Goal: Task Accomplishment & Management: Use online tool/utility

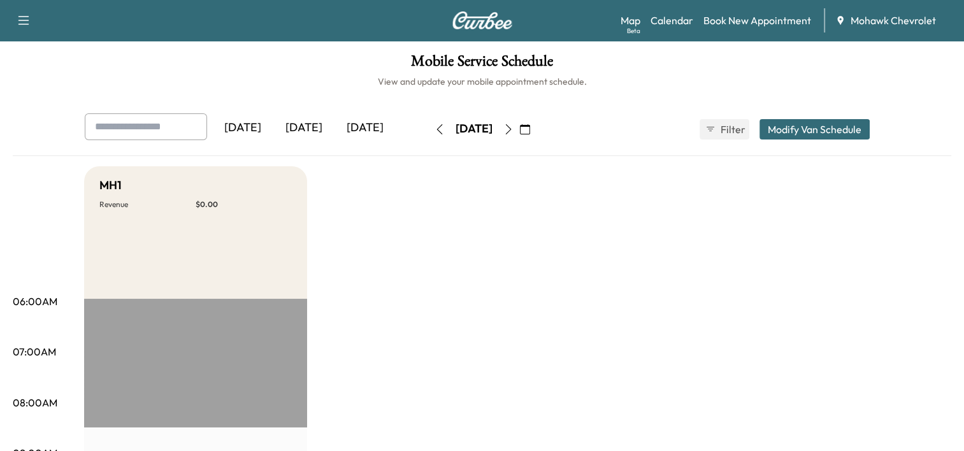
click at [536, 134] on button "button" at bounding box center [525, 129] width 22 height 20
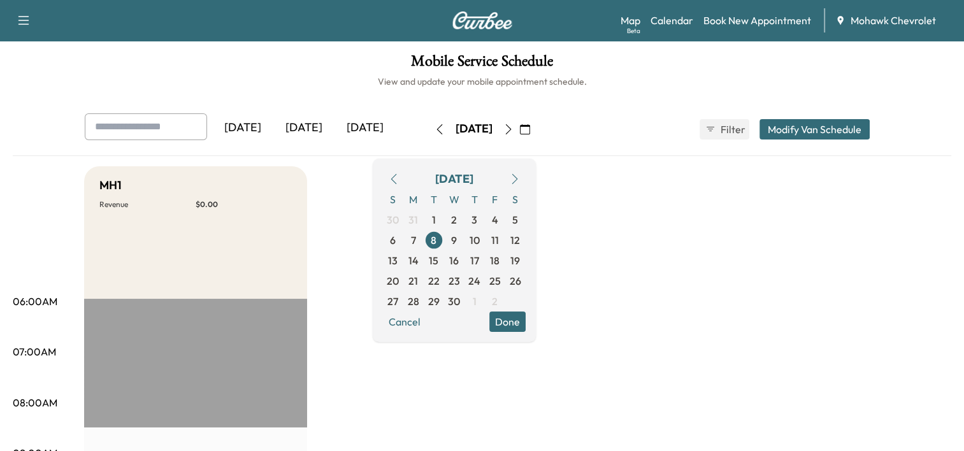
click at [517, 176] on icon "button" at bounding box center [515, 179] width 6 height 10
click at [399, 181] on icon "button" at bounding box center [394, 179] width 10 height 10
click at [520, 182] on icon "button" at bounding box center [515, 179] width 10 height 10
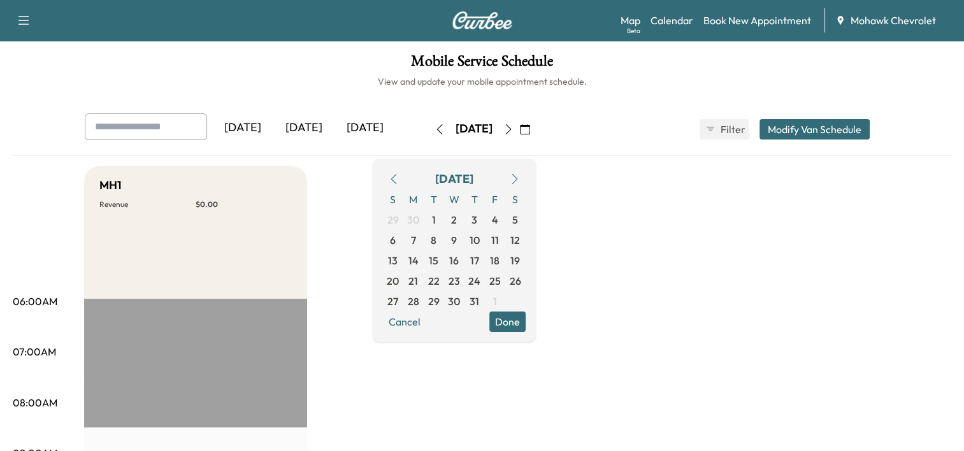
click at [520, 182] on icon "button" at bounding box center [515, 179] width 10 height 10
click at [419, 283] on span "22" at bounding box center [413, 280] width 11 height 15
click at [536, 336] on div "[DATE] S M T W T F S 31 1 2 3 4 5 6 7 8 9 10 11 12 13 14 15 16 17 18 19 20 21 2…" at bounding box center [454, 251] width 163 height 184
click at [526, 326] on button "Done" at bounding box center [507, 322] width 36 height 20
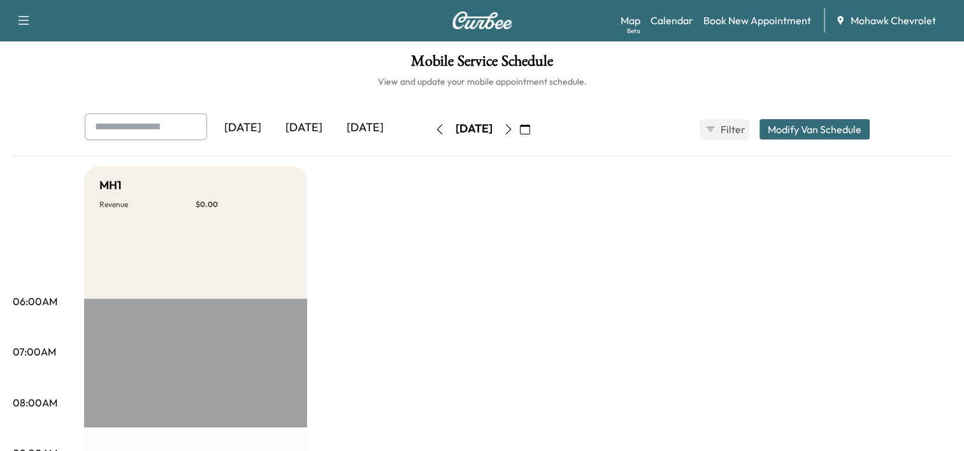
click at [514, 128] on icon "button" at bounding box center [508, 129] width 10 height 10
click at [519, 128] on button "button" at bounding box center [509, 129] width 22 height 20
click at [514, 128] on icon "button" at bounding box center [508, 129] width 10 height 10
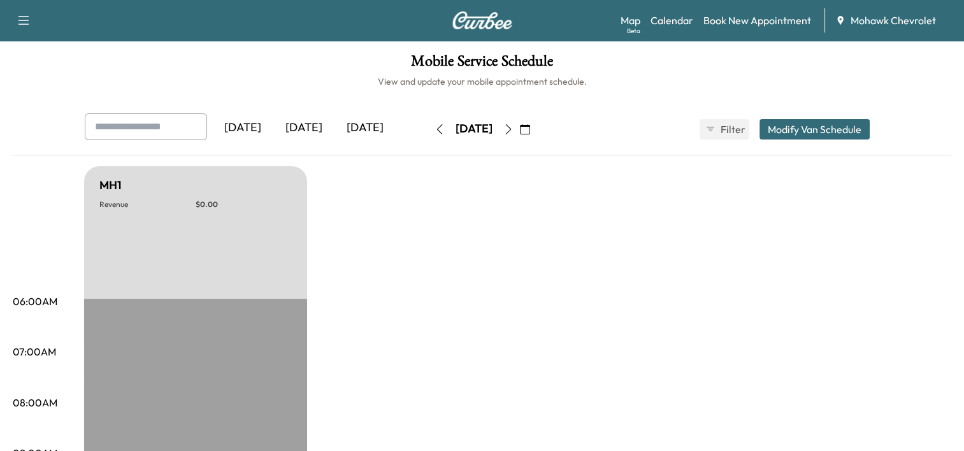
click at [530, 130] on icon "button" at bounding box center [525, 129] width 10 height 10
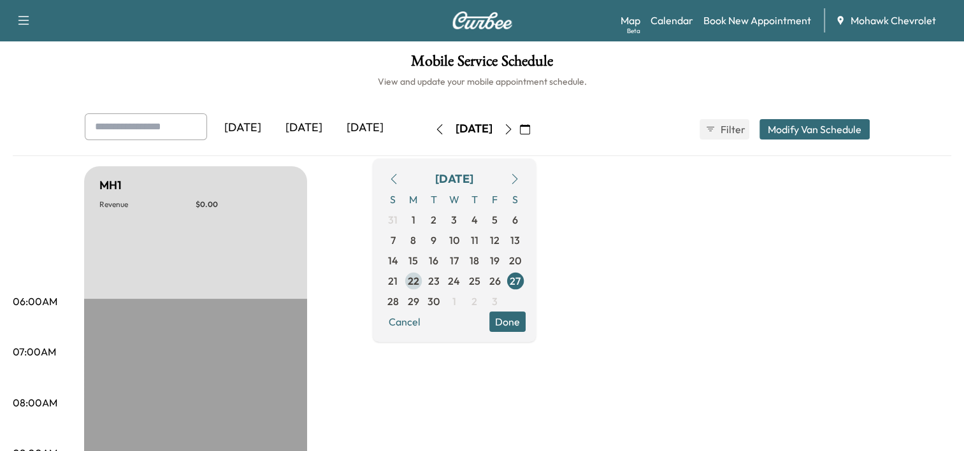
click at [424, 282] on span "22" at bounding box center [413, 281] width 20 height 20
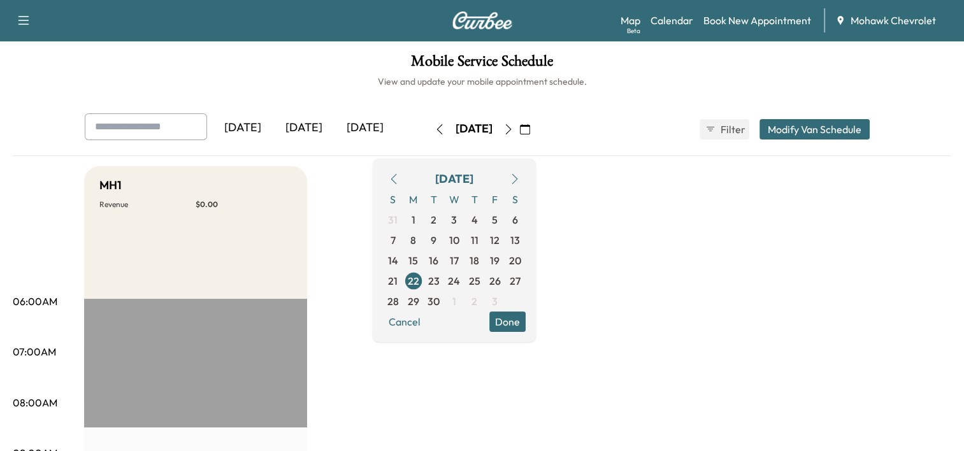
click at [526, 321] on button "Done" at bounding box center [507, 322] width 36 height 20
